Goal: Task Accomplishment & Management: Use online tool/utility

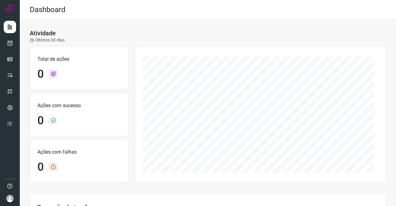
click at [2, 44] on div at bounding box center [10, 103] width 20 height 206
click at [3, 45] on div at bounding box center [10, 103] width 20 height 206
click at [4, 45] on link at bounding box center [10, 43] width 12 height 12
click at [8, 45] on icon at bounding box center [10, 43] width 6 height 6
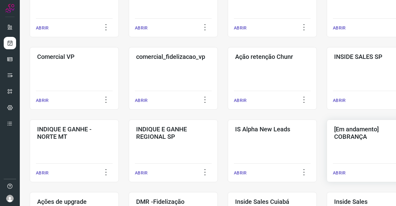
scroll to position [155, 0]
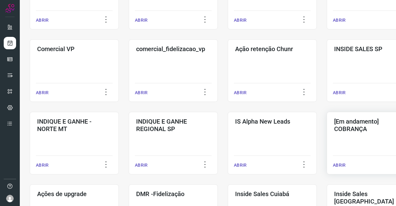
click at [348, 129] on h3 "[Em andamento] COBRANÇA" at bounding box center [371, 124] width 74 height 15
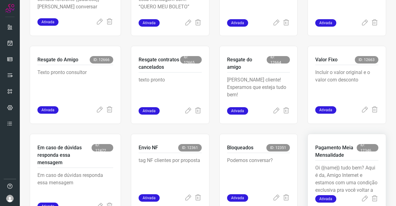
scroll to position [210, 0]
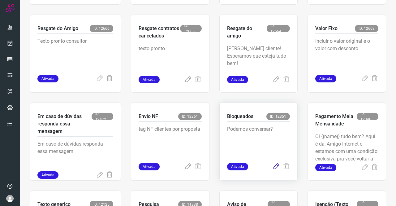
click at [275, 166] on icon at bounding box center [275, 166] width 7 height 7
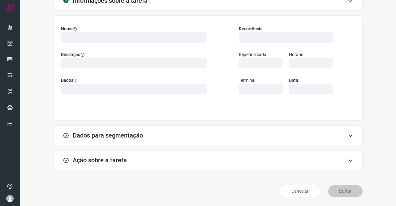
scroll to position [36, 0]
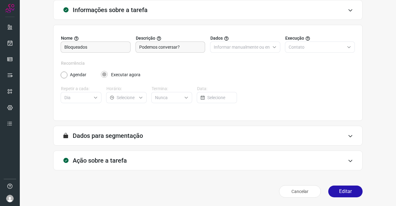
click at [97, 154] on div "Ação sobre a tarefa" at bounding box center [207, 160] width 309 height 20
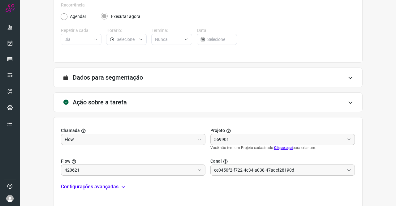
scroll to position [133, 0]
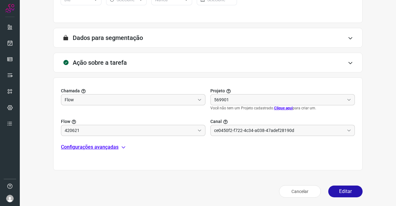
click at [92, 146] on p "Configurações avançadas" at bounding box center [90, 146] width 58 height 7
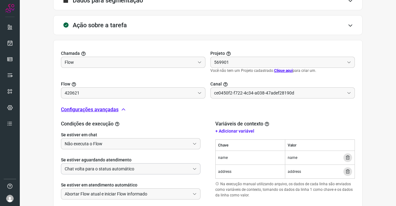
scroll to position [210, 0]
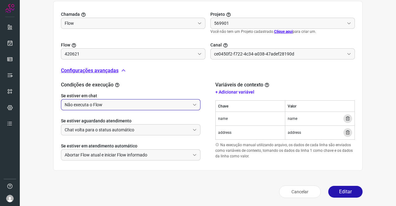
click at [108, 105] on input "Não executa o Flow" at bounding box center [127, 104] width 125 height 11
click at [99, 121] on li "Executa o Flow e remove o agente da conversa" at bounding box center [129, 121] width 137 height 11
type input "Executa o Flow e remove o agente da conversa"
type input "Clientes Bloqueados - Texto generico"
type input "Cobrança"
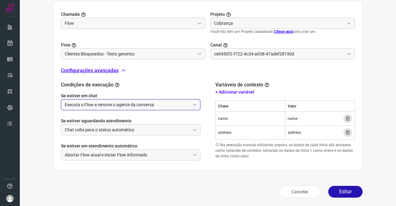
scroll to position [204, 0]
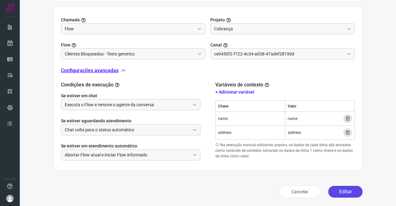
click at [348, 191] on button "Editar" at bounding box center [345, 192] width 34 height 12
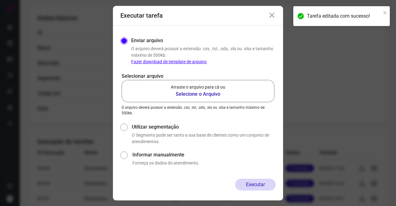
click at [209, 87] on p "Arraste o arquivo para cá ou" at bounding box center [198, 87] width 54 height 6
click at [0, 0] on input "Arraste o arquivo para cá ou Selecione o Arquivo" at bounding box center [0, 0] width 0 height 0
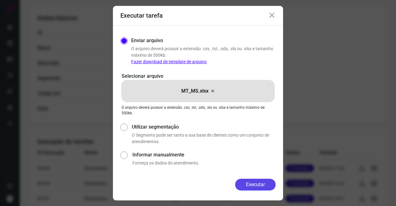
click at [258, 180] on button "Executar" at bounding box center [255, 184] width 41 height 12
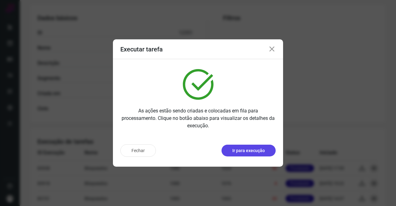
click at [245, 148] on p "Ir para execução" at bounding box center [248, 150] width 32 height 6
